Goal: Transaction & Acquisition: Purchase product/service

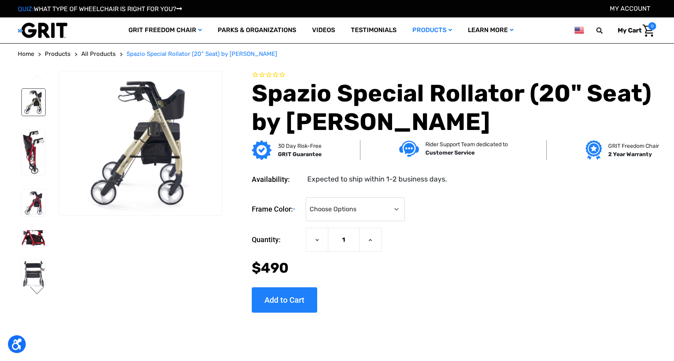
click at [27, 106] on img at bounding box center [33, 102] width 23 height 27
click at [30, 153] on img at bounding box center [33, 153] width 23 height 46
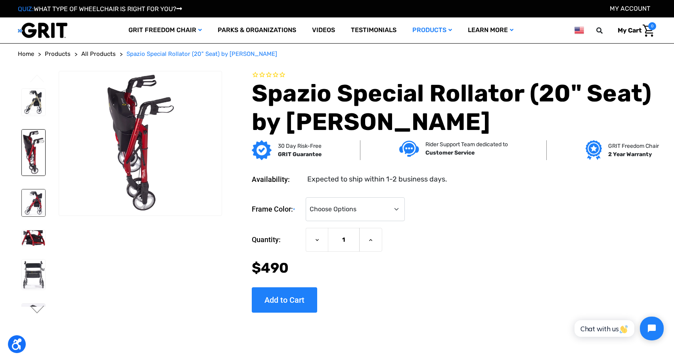
click at [37, 201] on img at bounding box center [33, 203] width 23 height 27
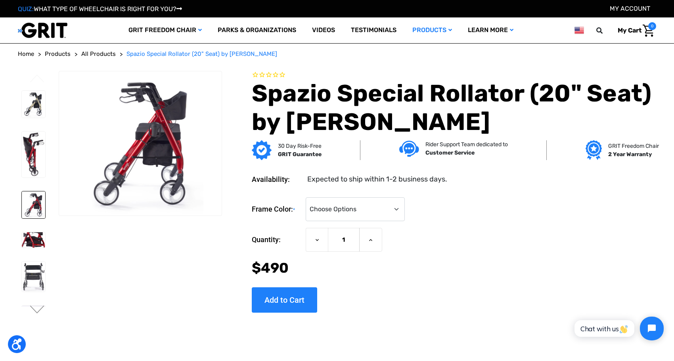
click at [48, 243] on div at bounding box center [33, 242] width 31 height 311
click at [20, 294] on li at bounding box center [33, 275] width 31 height 38
drag, startPoint x: 26, startPoint y: 299, endPoint x: 31, endPoint y: 294, distance: 7.9
click at [29, 290] on img at bounding box center [33, 275] width 23 height 30
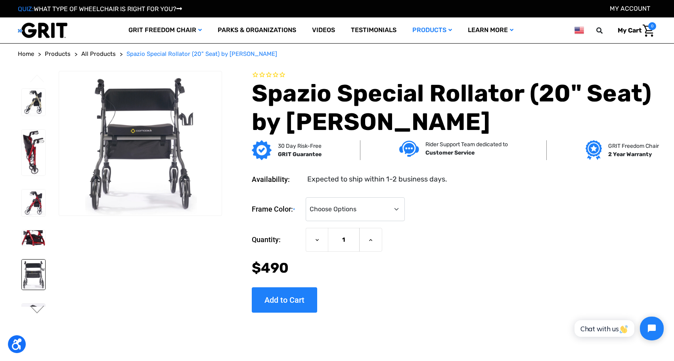
click at [36, 286] on img at bounding box center [33, 275] width 23 height 30
click at [35, 290] on img at bounding box center [33, 275] width 23 height 30
click at [33, 312] on button "Next" at bounding box center [37, 311] width 17 height 10
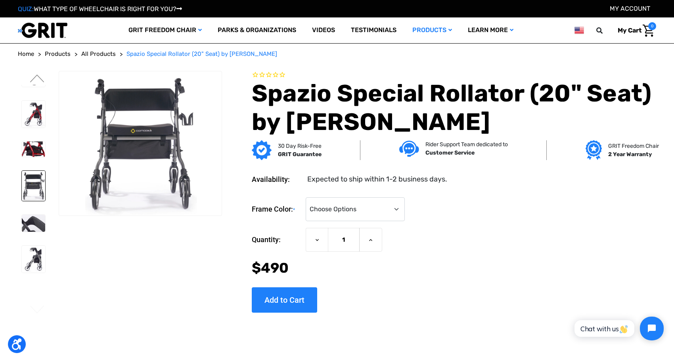
click at [30, 236] on li at bounding box center [33, 223] width 31 height 25
click at [27, 273] on img at bounding box center [33, 259] width 23 height 27
